Goal: Information Seeking & Learning: Learn about a topic

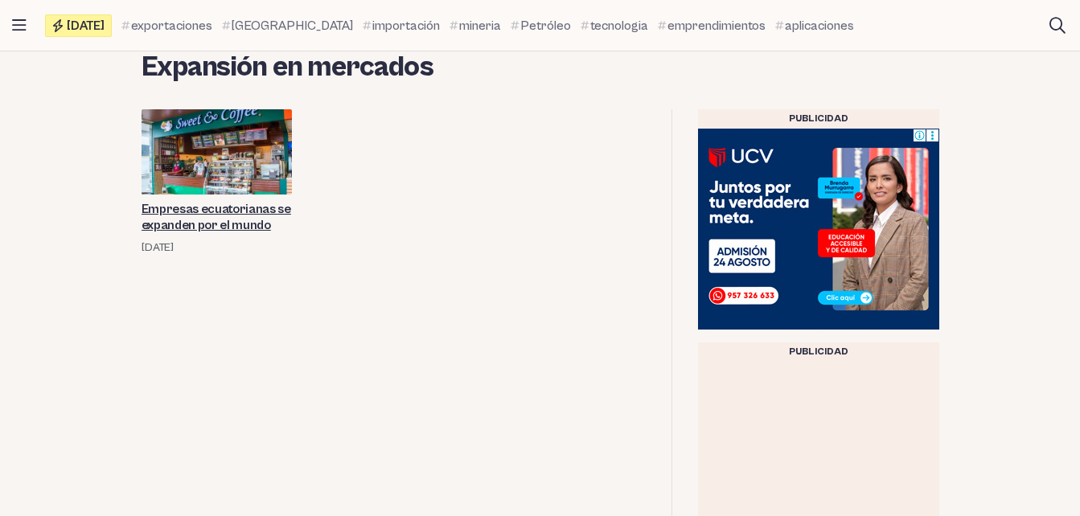
click at [239, 224] on link "Empresas ecuatorianas se expanden por el mundo" at bounding box center [217, 217] width 151 height 32
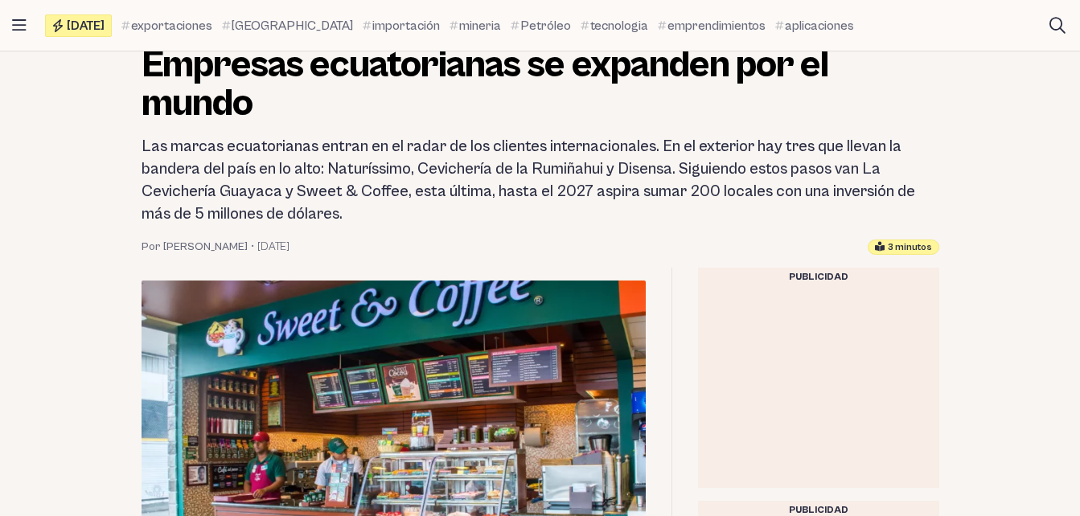
scroll to position [241, 0]
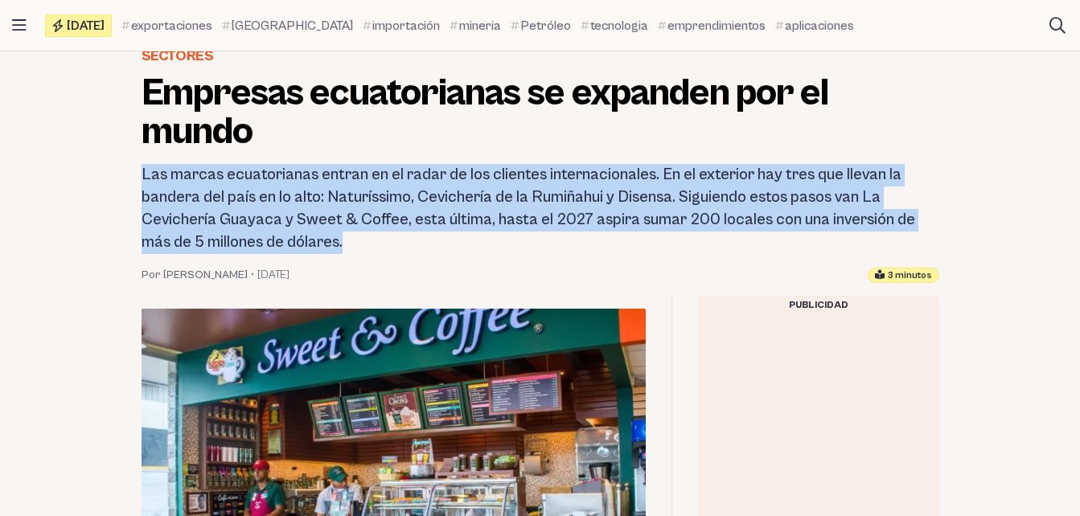
drag, startPoint x: 145, startPoint y: 172, endPoint x: 411, endPoint y: 243, distance: 275.4
click at [411, 243] on h2 "Las marcas ecuatorianas entran en el radar de los clientes internacionales. En …" at bounding box center [541, 209] width 798 height 90
copy h2 "Las marcas ecuatorianas entran en el radar de los clientes internacionales. En …"
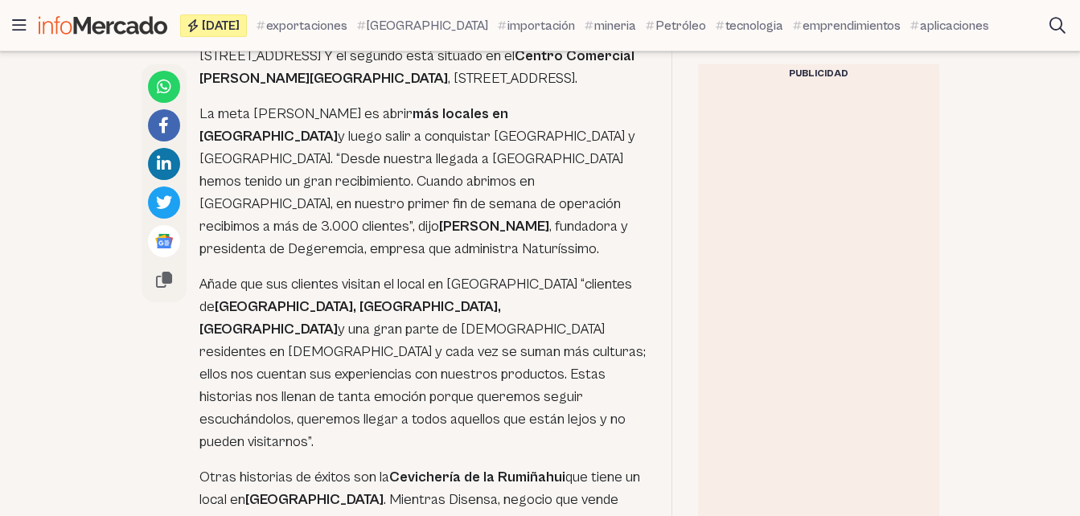
scroll to position [1206, 0]
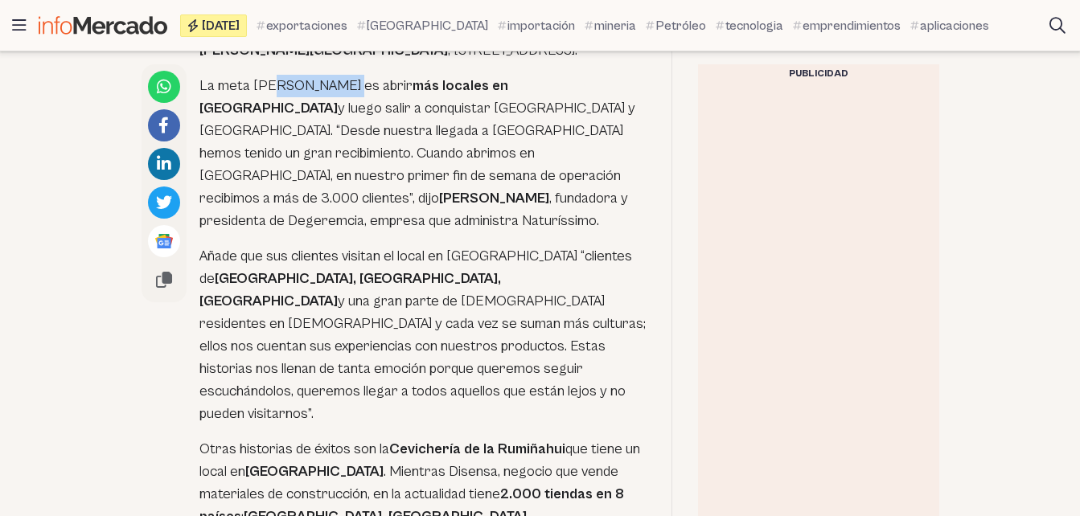
drag, startPoint x: 345, startPoint y: 87, endPoint x: 271, endPoint y: 84, distance: 74.0
click at [271, 84] on p "La meta de Naturíssimo es abrir más locales en Estados Unidos y luego salir a c…" at bounding box center [422, 154] width 446 height 158
copy p "Naturíssimo"
